Goal: Task Accomplishment & Management: Use online tool/utility

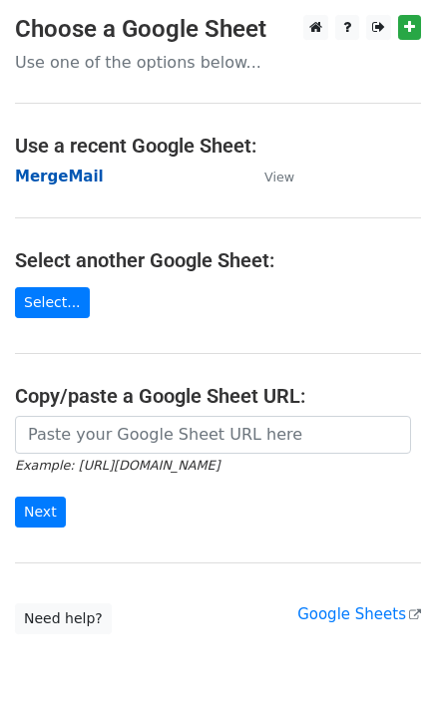
click at [40, 183] on strong "MergeMail" at bounding box center [59, 176] width 89 height 18
click at [72, 265] on h4 "Select another Google Sheet:" at bounding box center [218, 260] width 406 height 24
click at [79, 179] on strong "MergeMail" at bounding box center [59, 176] width 89 height 18
click at [64, 175] on strong "MergeMail" at bounding box center [59, 176] width 89 height 18
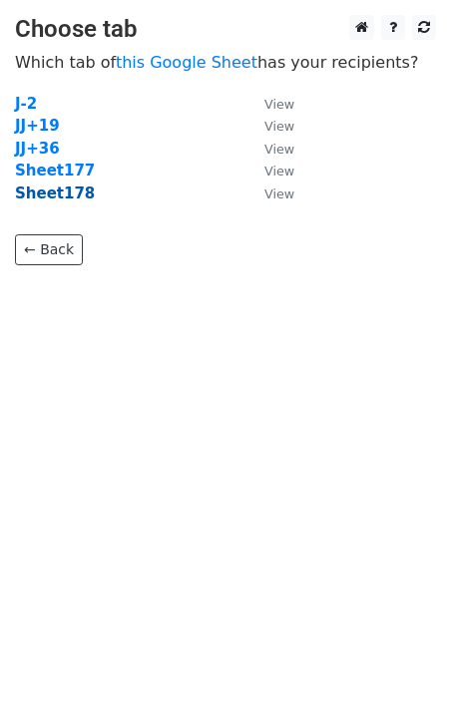
click at [53, 202] on strong "Sheet178" at bounding box center [55, 193] width 80 height 18
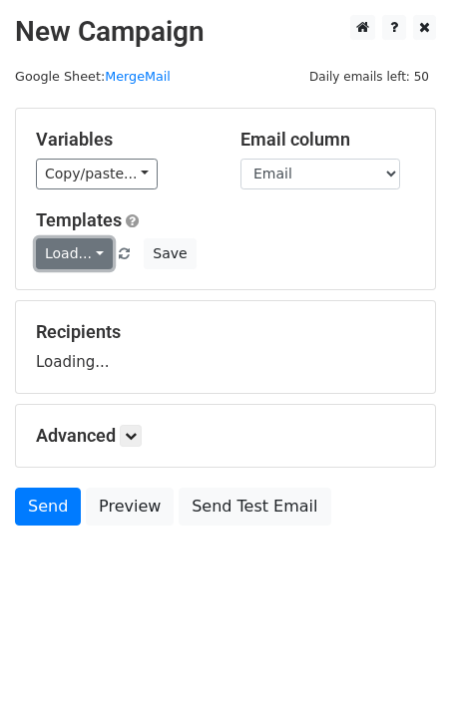
click at [63, 258] on link "Load..." at bounding box center [74, 253] width 77 height 31
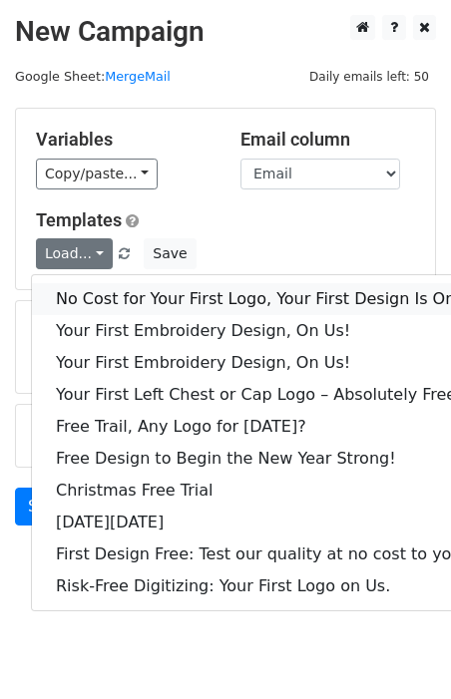
click at [101, 298] on link "No Cost for Your First Logo, Your First Design Is On Us!" at bounding box center [271, 299] width 479 height 32
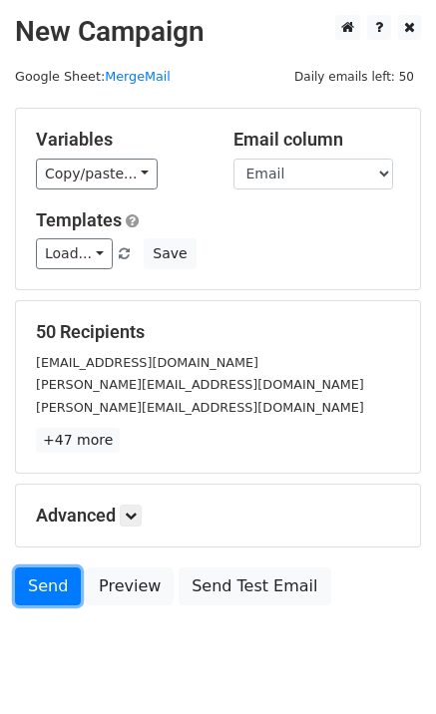
click at [37, 602] on link "Send" at bounding box center [48, 586] width 66 height 38
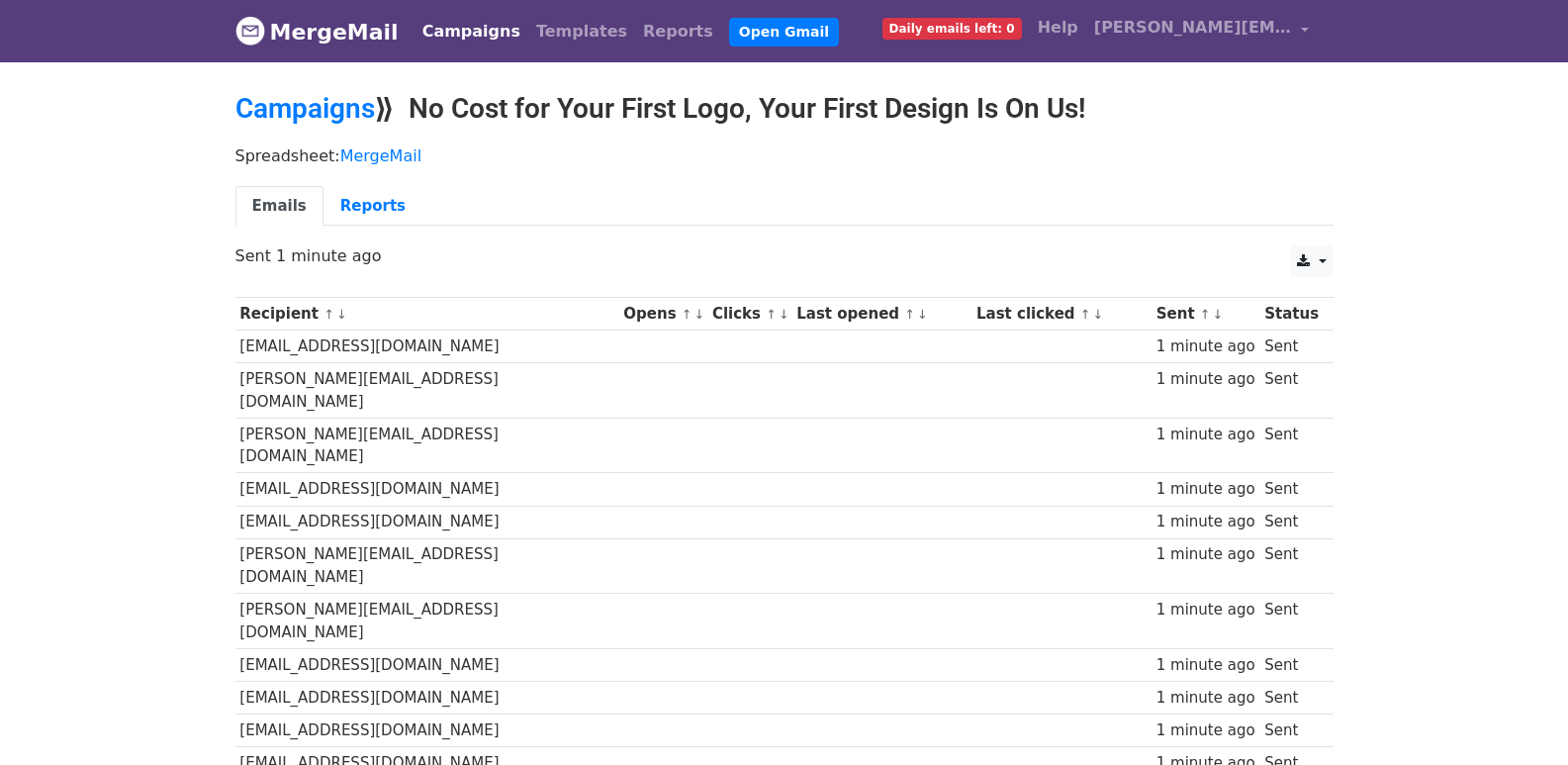
scroll to position [1377, 0]
